Goal: Check status: Check status

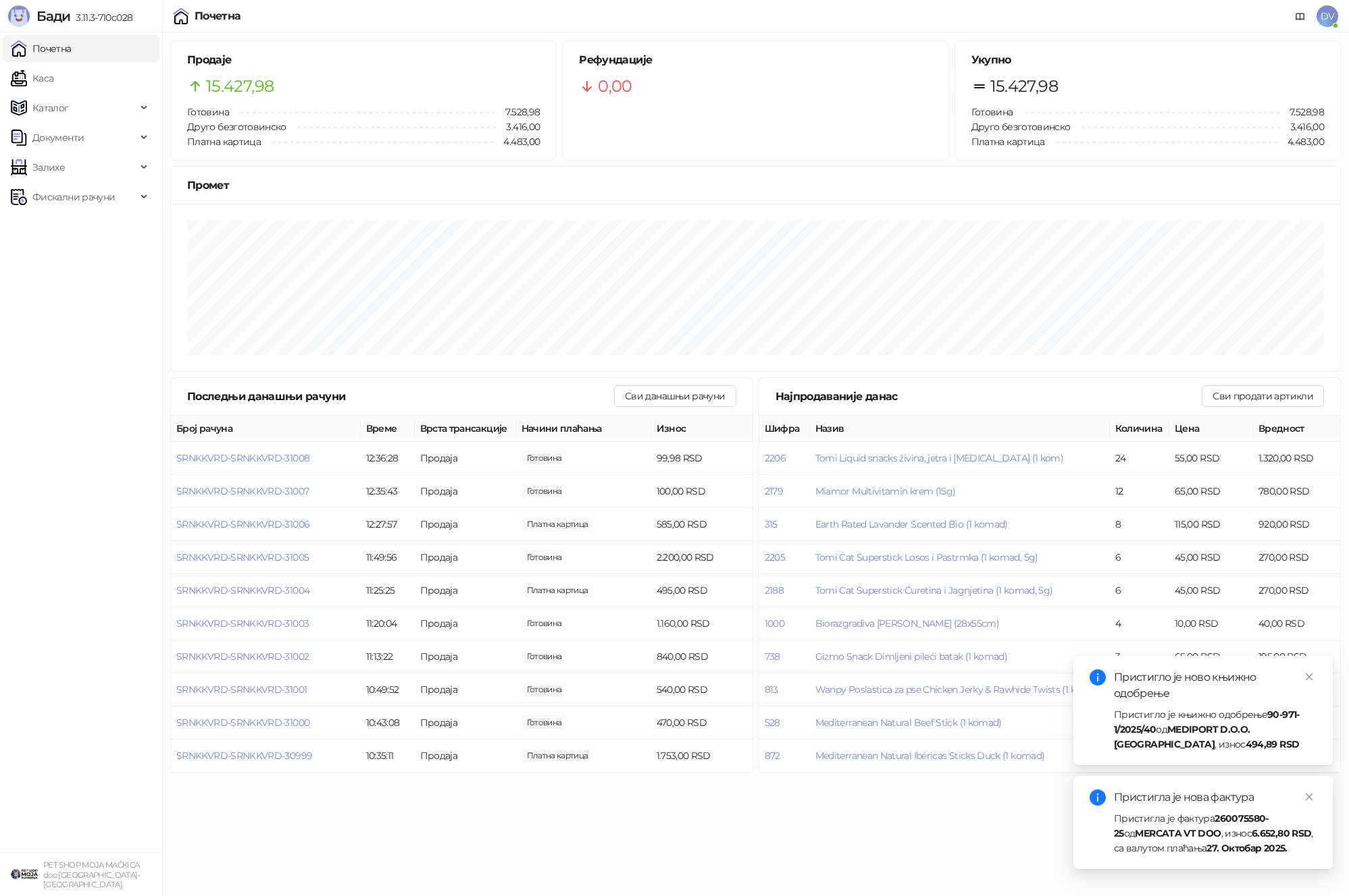
click at [46, 45] on link "Почетна" at bounding box center [41, 48] width 61 height 27
click at [53, 75] on link "Каса" at bounding box center [31, 78] width 43 height 27
click at [59, 35] on link "Почетна" at bounding box center [41, 48] width 61 height 27
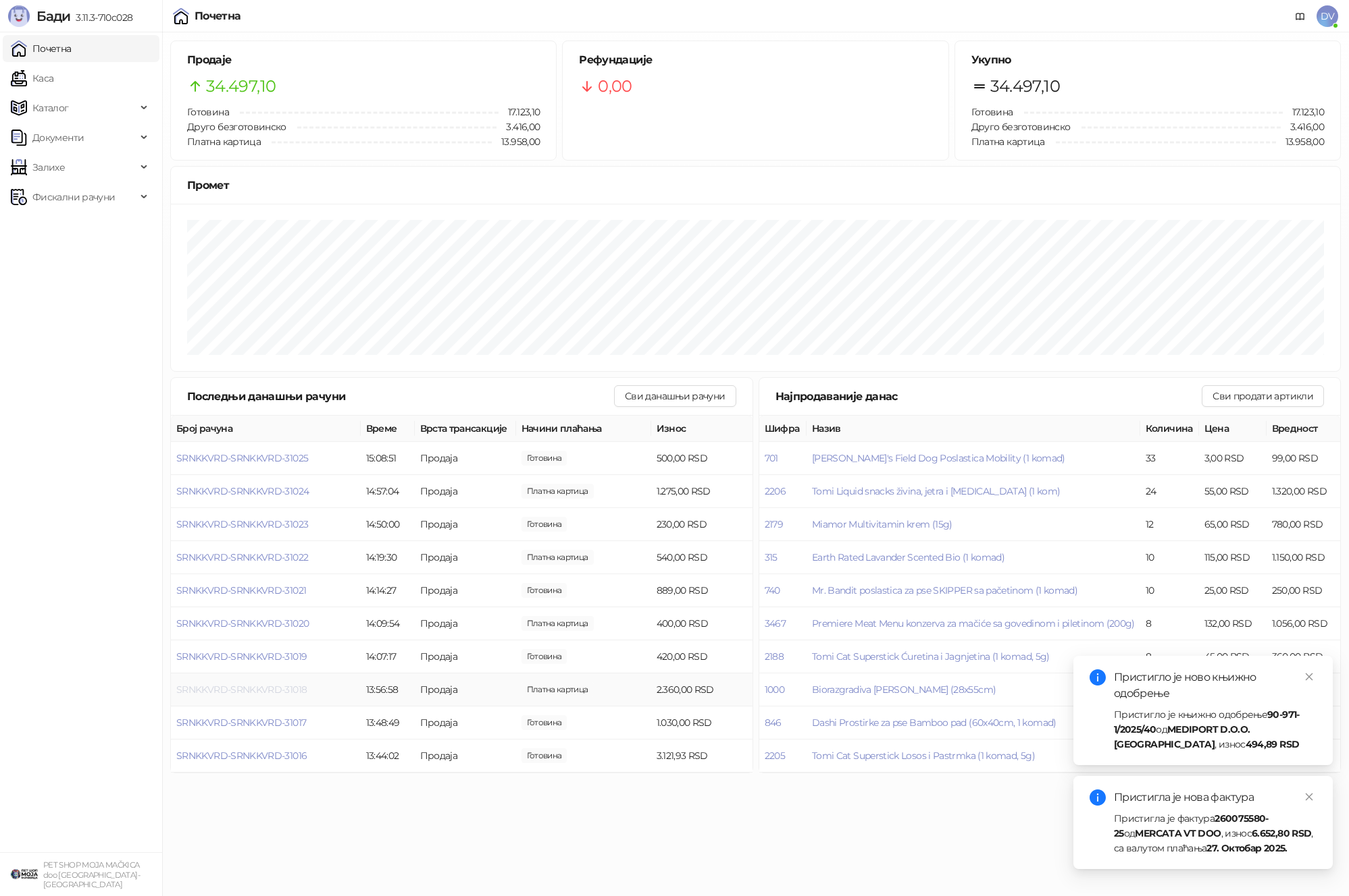
click at [288, 690] on span "SRNKKVRD-SRNKKVRD-31018" at bounding box center [241, 690] width 130 height 12
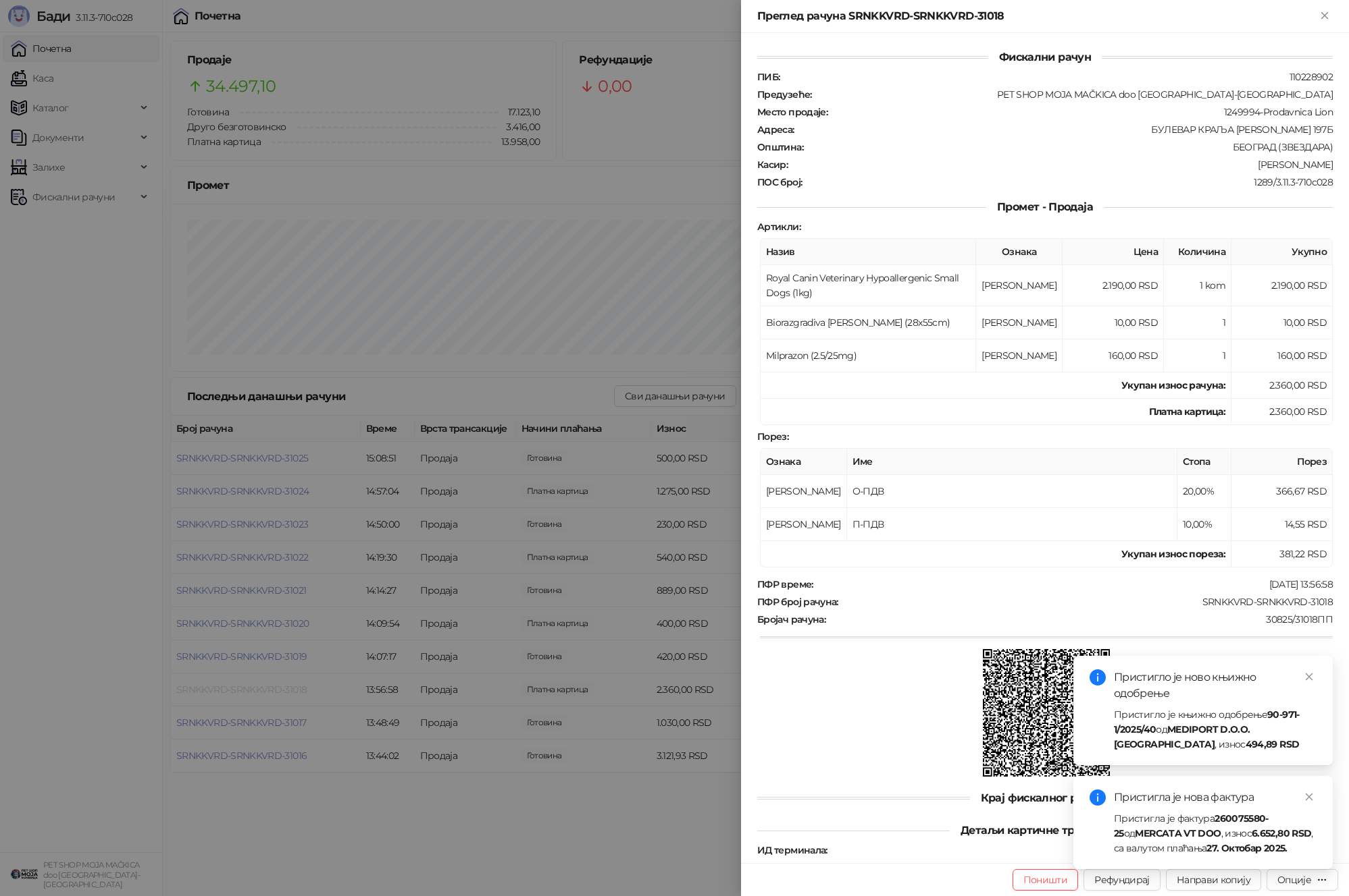
click at [288, 690] on div at bounding box center [674, 448] width 1349 height 896
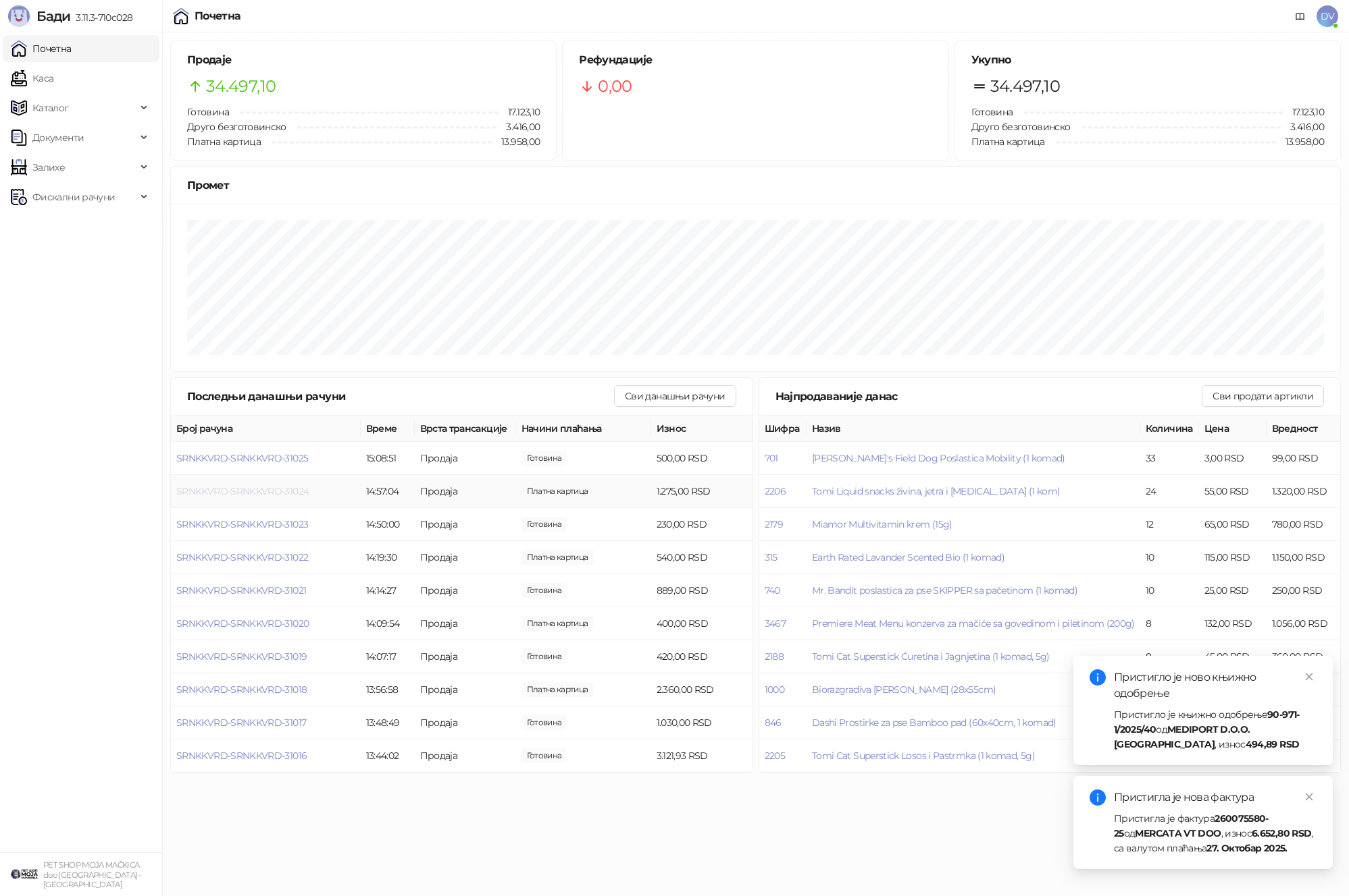
click at [232, 491] on span "SRNKKVRD-SRNKKVRD-31024" at bounding box center [242, 491] width 132 height 12
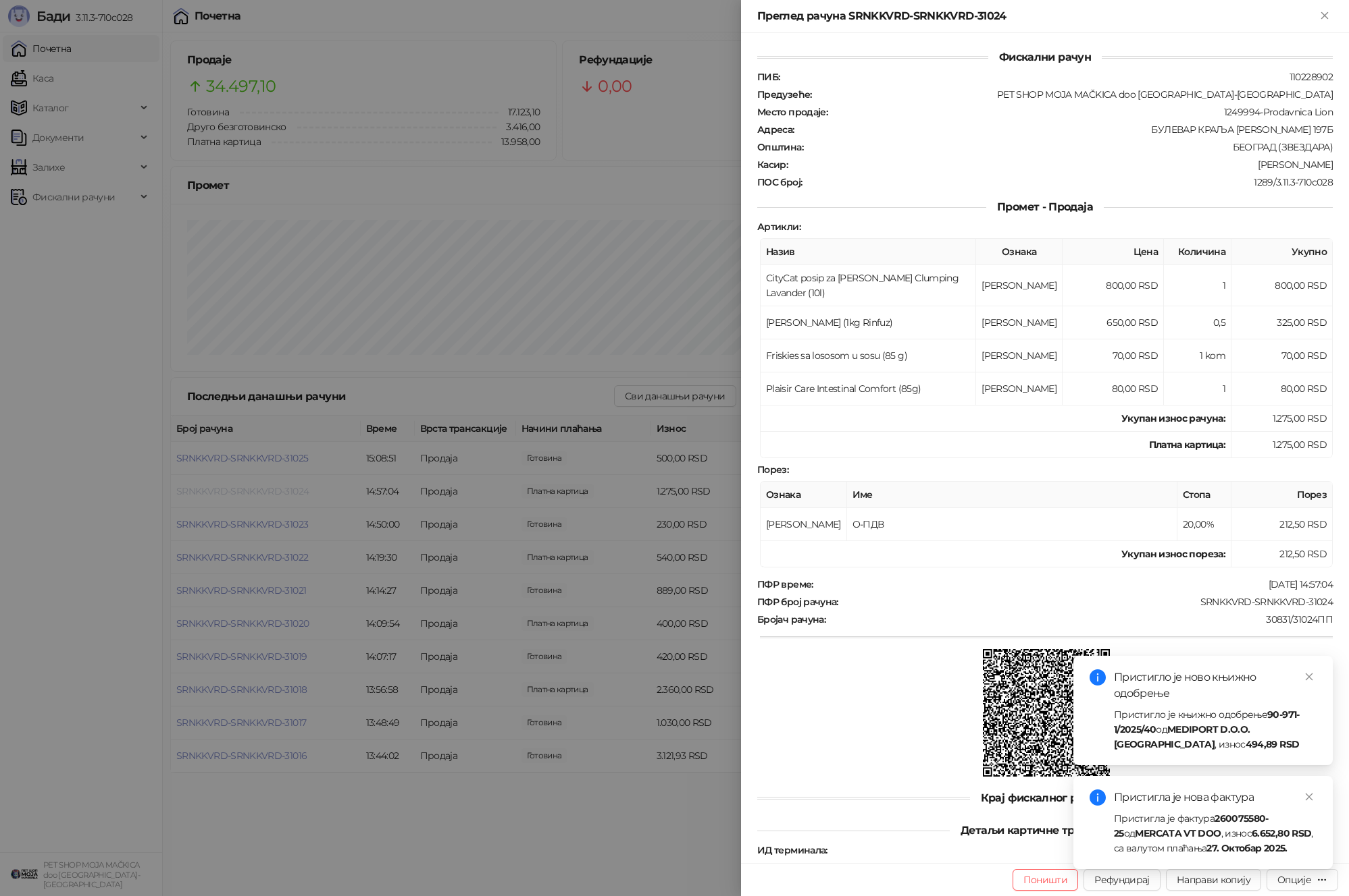
click at [232, 491] on div at bounding box center [674, 448] width 1349 height 896
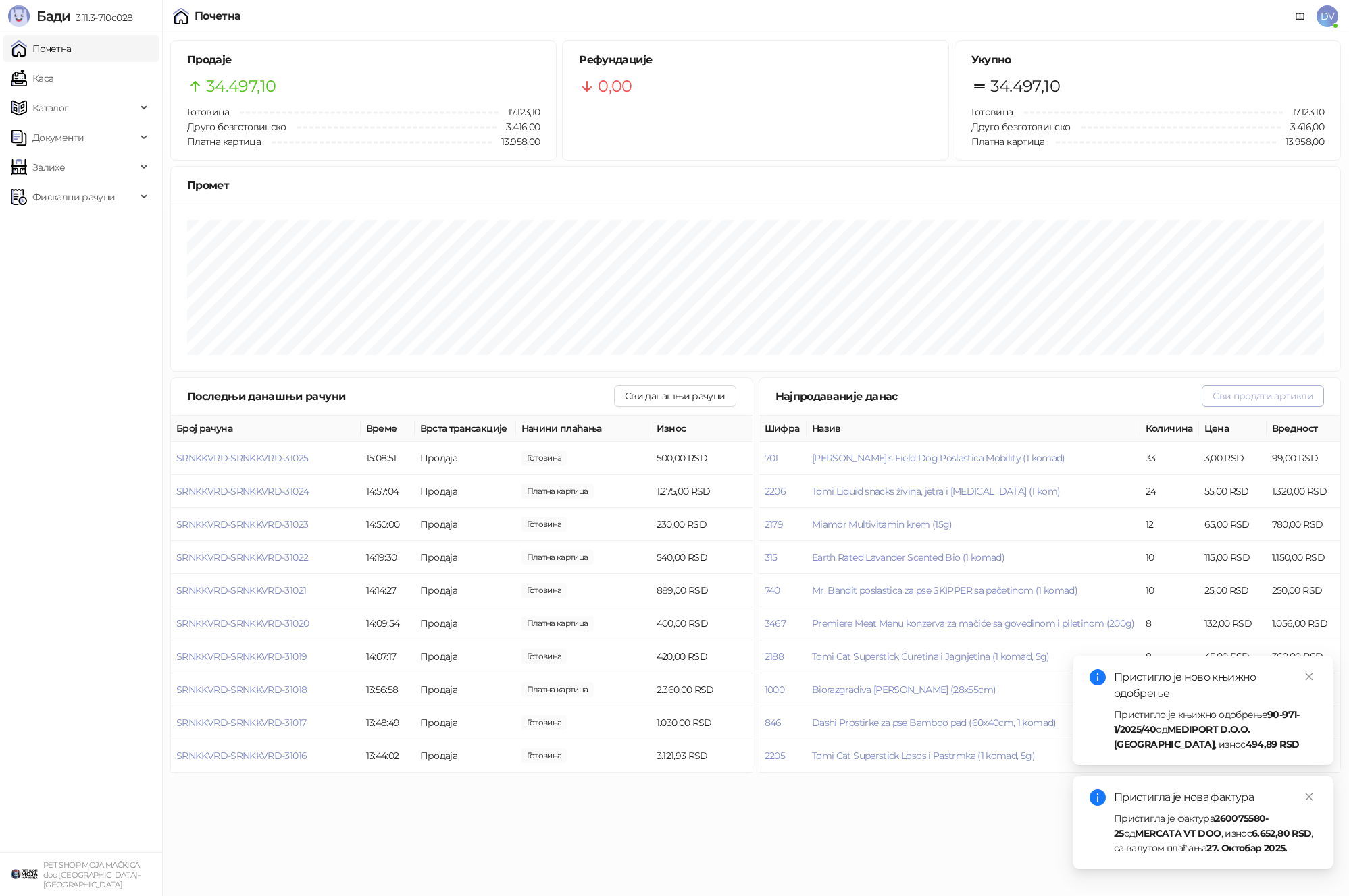
click at [1233, 401] on button "Сви продати артикли" at bounding box center [1262, 396] width 122 height 22
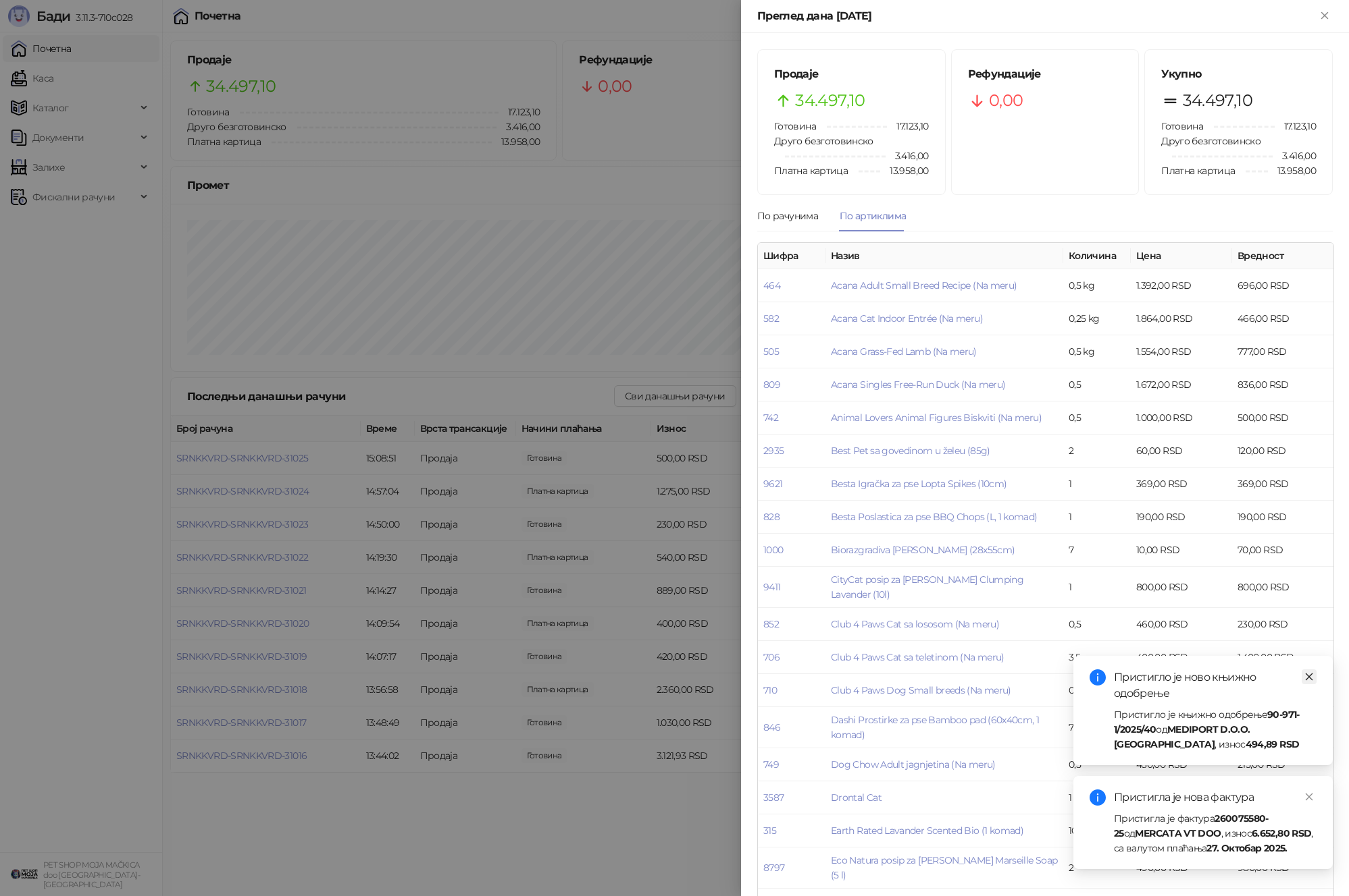
click at [1309, 675] on icon "close" at bounding box center [1308, 676] width 10 height 10
click at [1306, 797] on icon "close" at bounding box center [1308, 797] width 10 height 10
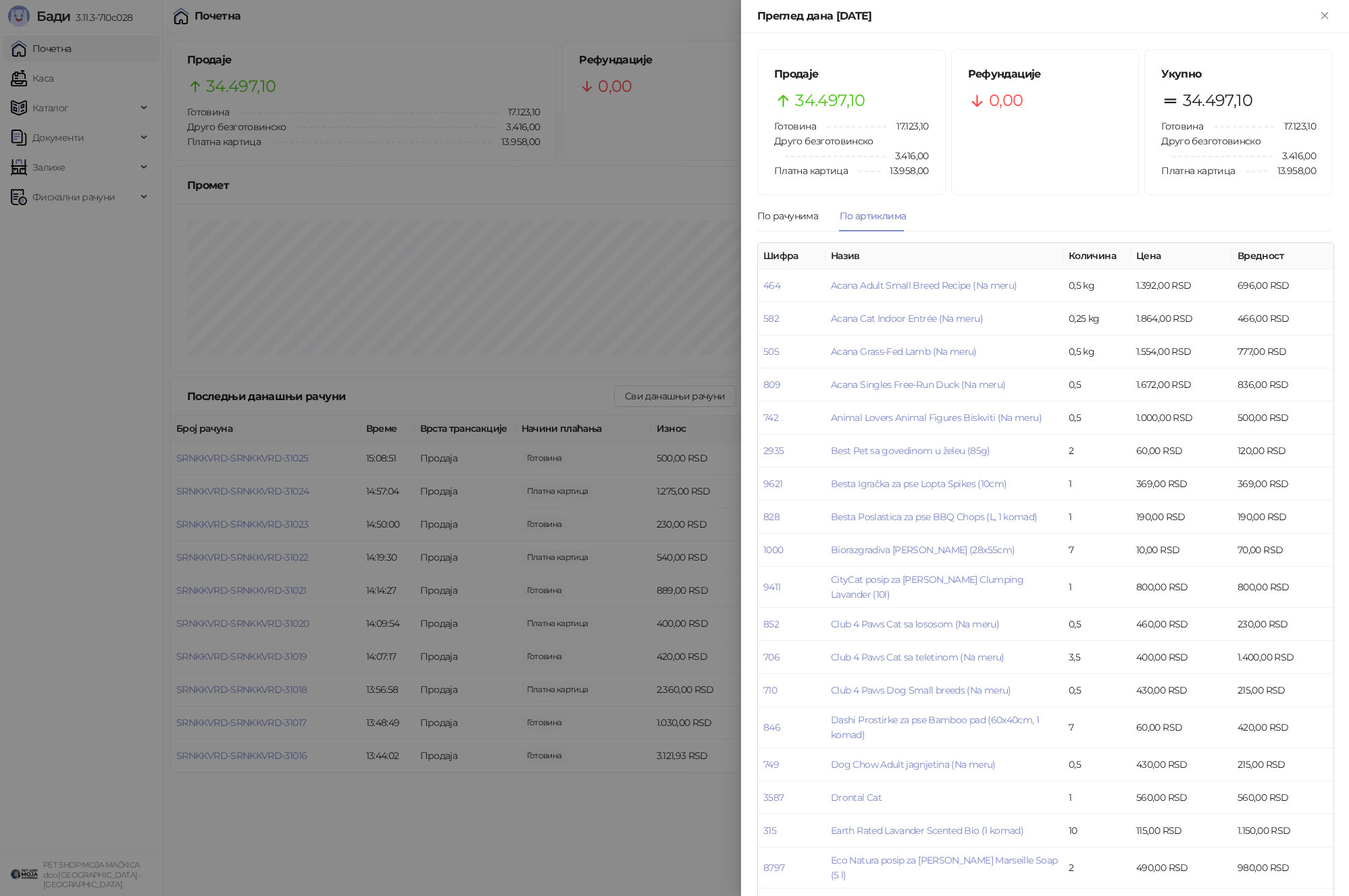
click at [624, 274] on div at bounding box center [674, 448] width 1349 height 896
